Goal: Transaction & Acquisition: Subscribe to service/newsletter

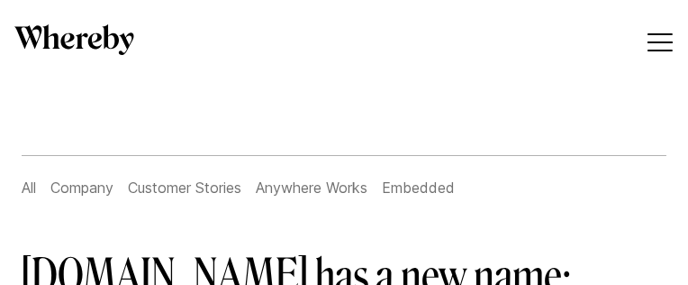
scroll to position [2, 0]
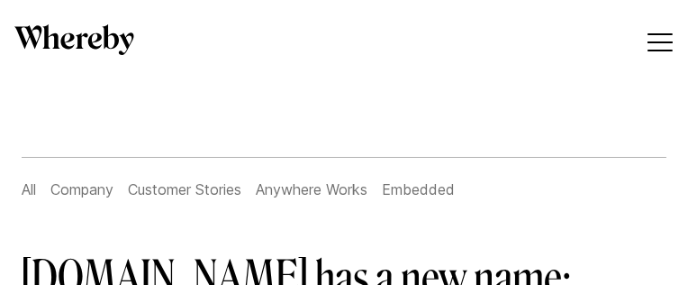
click at [0, 0] on span "Easily add custom video calls to your website or app" at bounding box center [0, 0] width 0 height 0
click at [0, 0] on link "Try for free" at bounding box center [0, 0] width 0 height 0
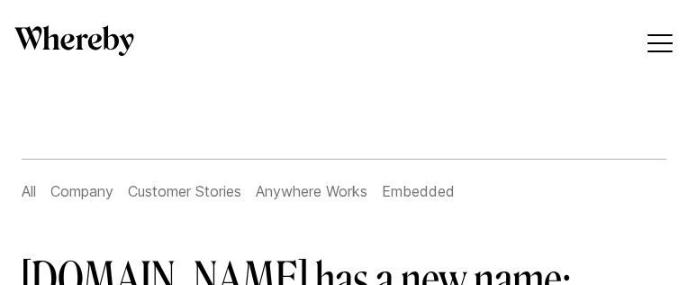
click at [0, 0] on link "Try for free" at bounding box center [0, 0] width 0 height 0
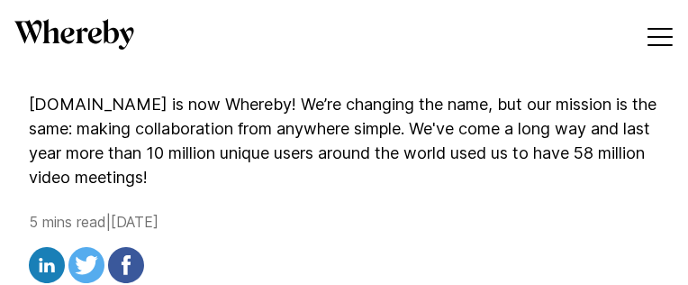
scroll to position [279, 0]
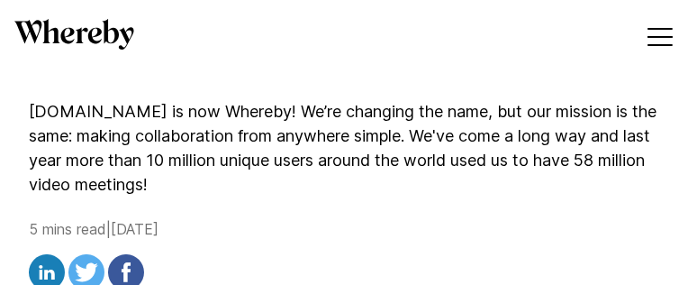
click at [0, 0] on link "Try for free" at bounding box center [0, 0] width 0 height 0
